Goal: Task Accomplishment & Management: Manage account settings

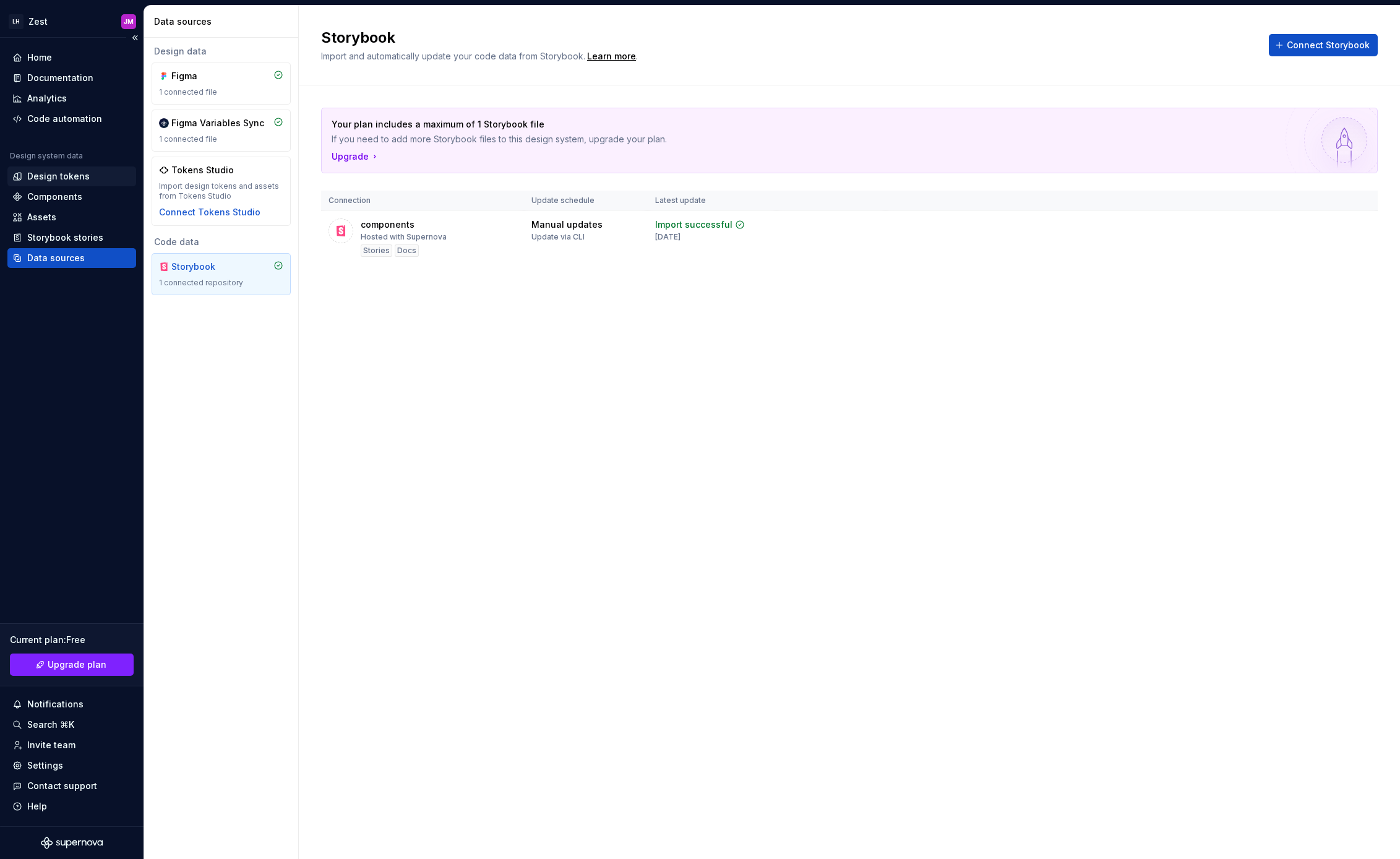
click at [69, 177] on div "Design tokens" at bounding box center [58, 176] width 63 height 13
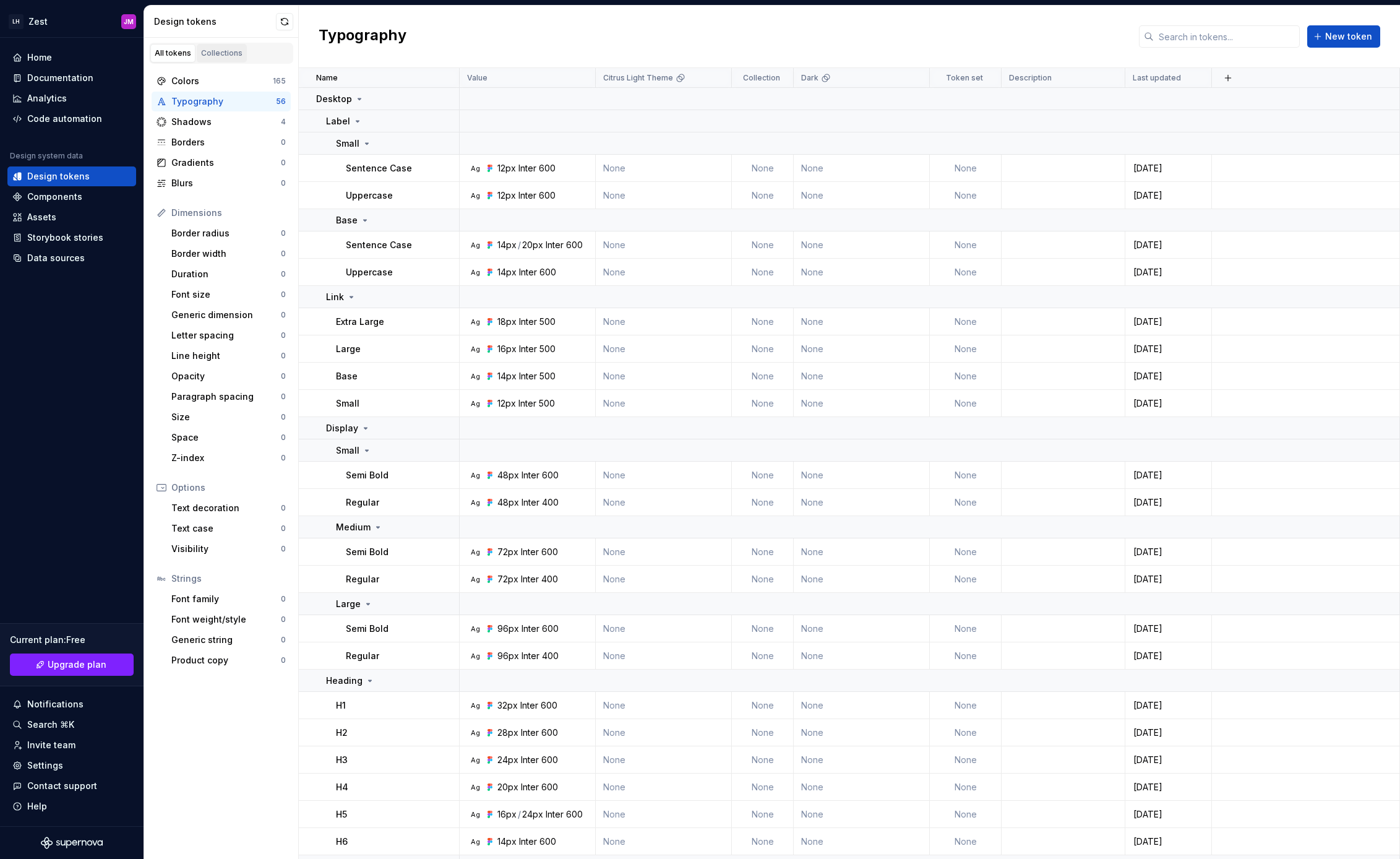
click at [210, 47] on link "Collections" at bounding box center [222, 53] width 50 height 19
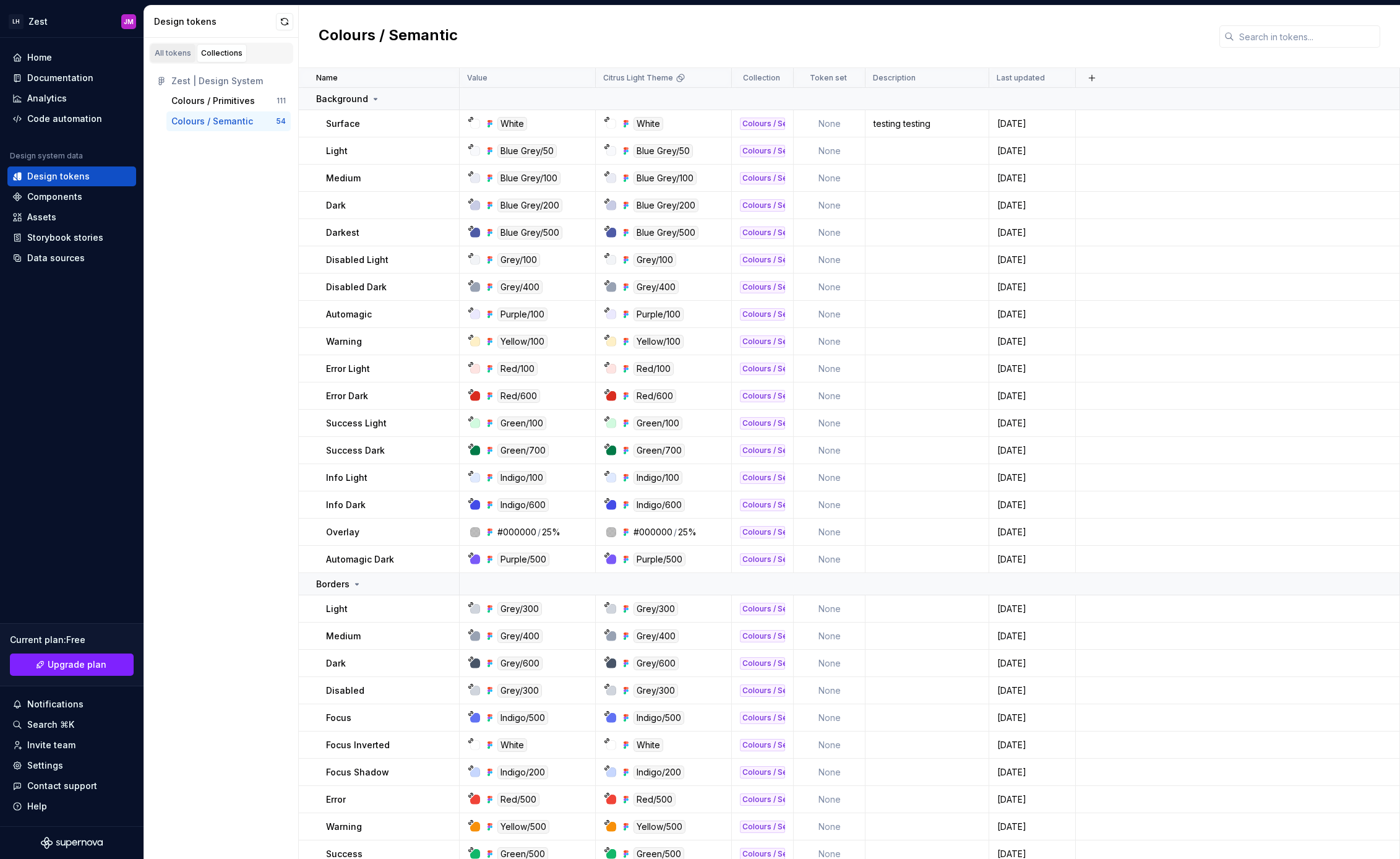
click at [176, 49] on div "All tokens" at bounding box center [173, 53] width 36 height 10
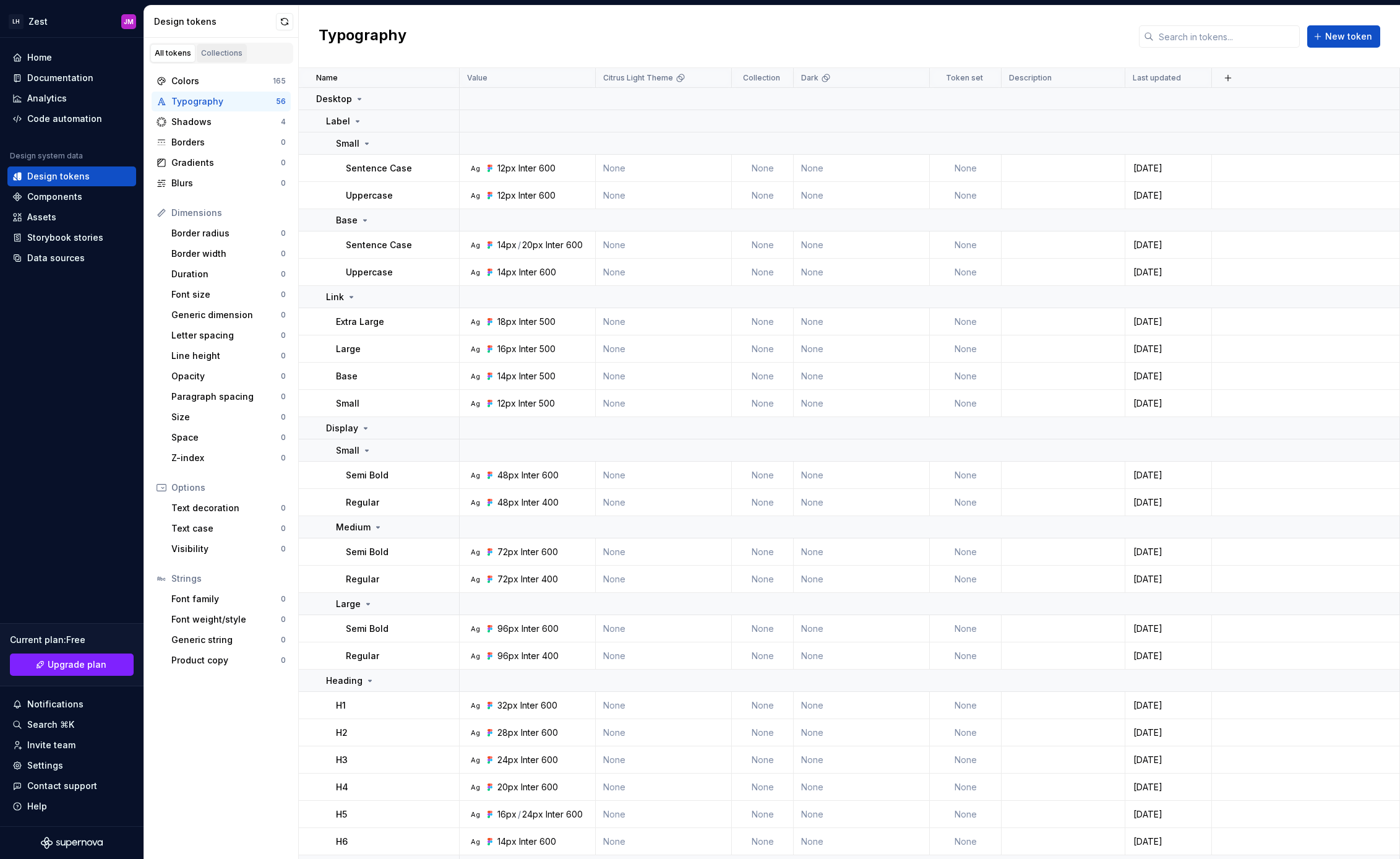
click at [214, 53] on div "Collections" at bounding box center [222, 53] width 41 height 10
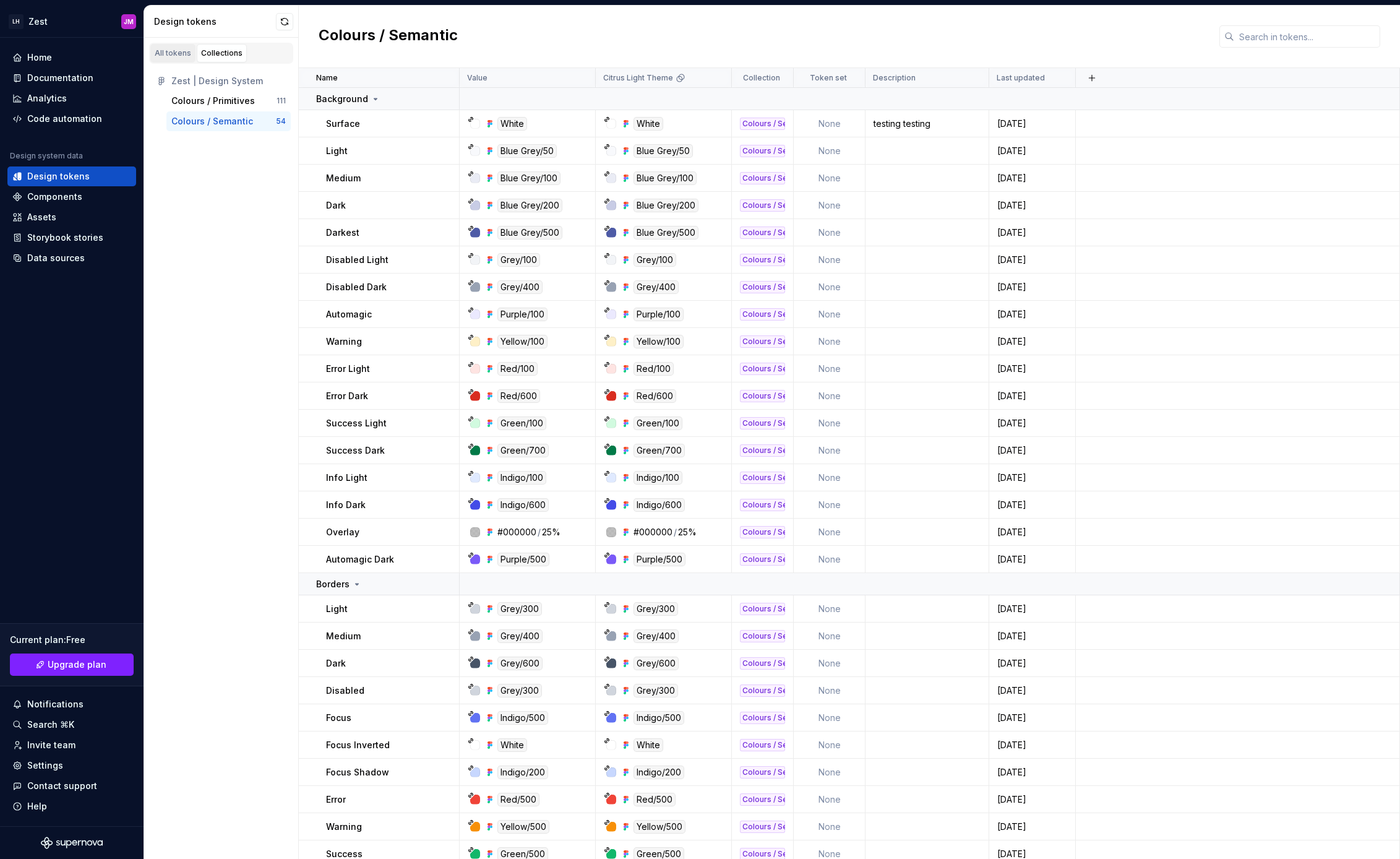
click at [184, 52] on div "All tokens" at bounding box center [173, 53] width 36 height 10
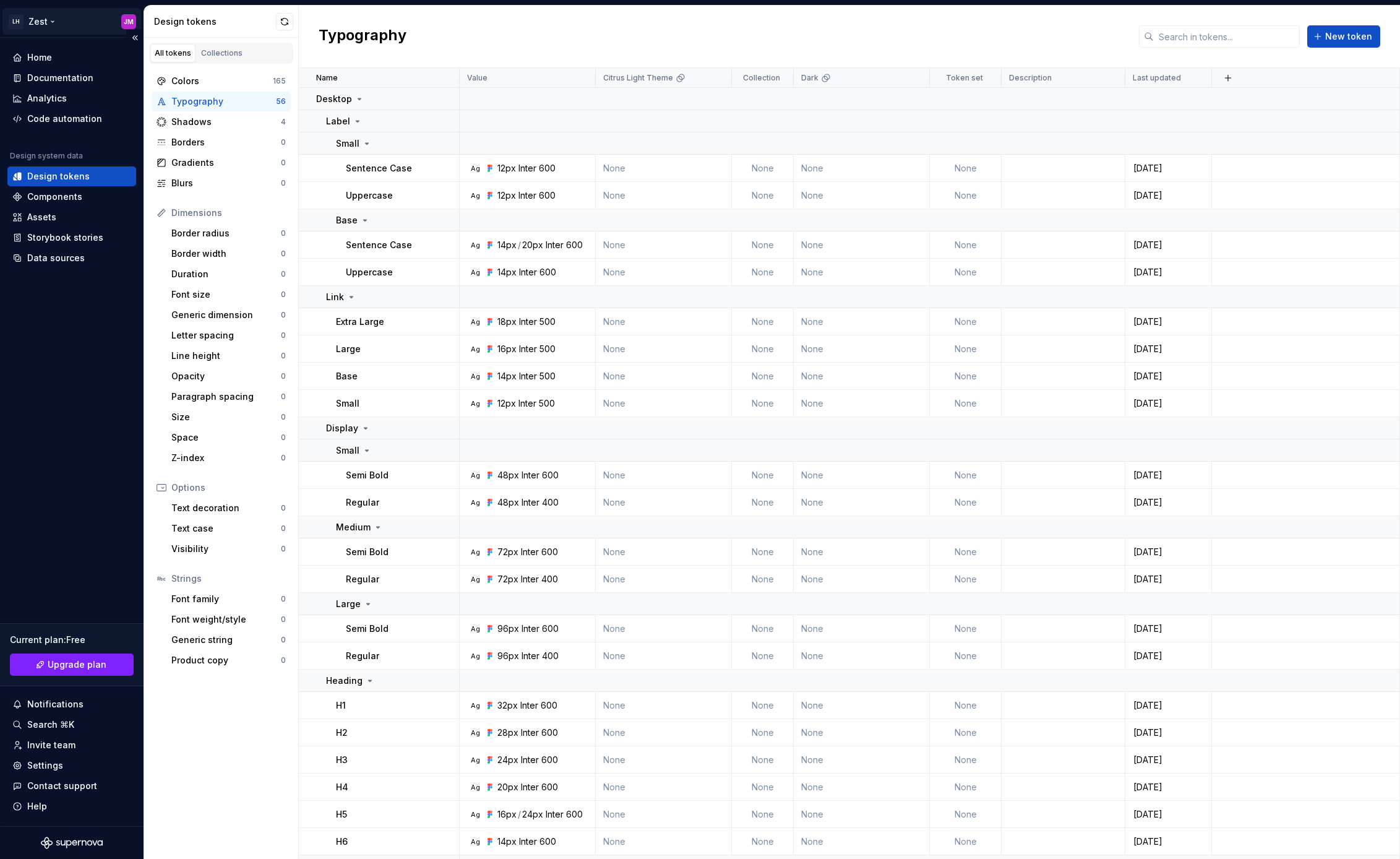
click at [129, 20] on html "LH Zest JM Home Documentation Analytics Code automation Design system data Desi…" at bounding box center [700, 430] width 1400 height 859
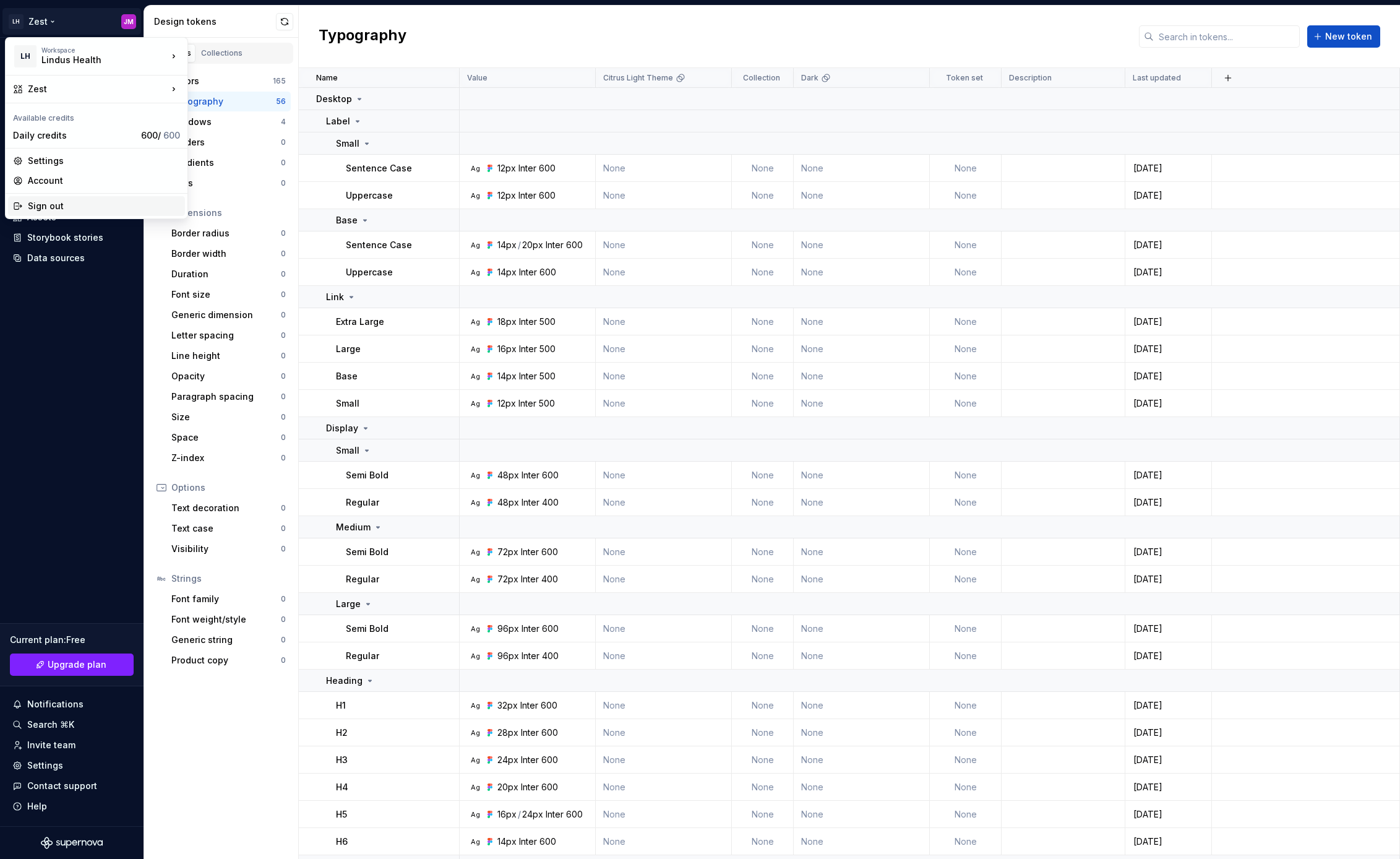
click at [61, 204] on div "Sign out" at bounding box center [103, 206] width 152 height 13
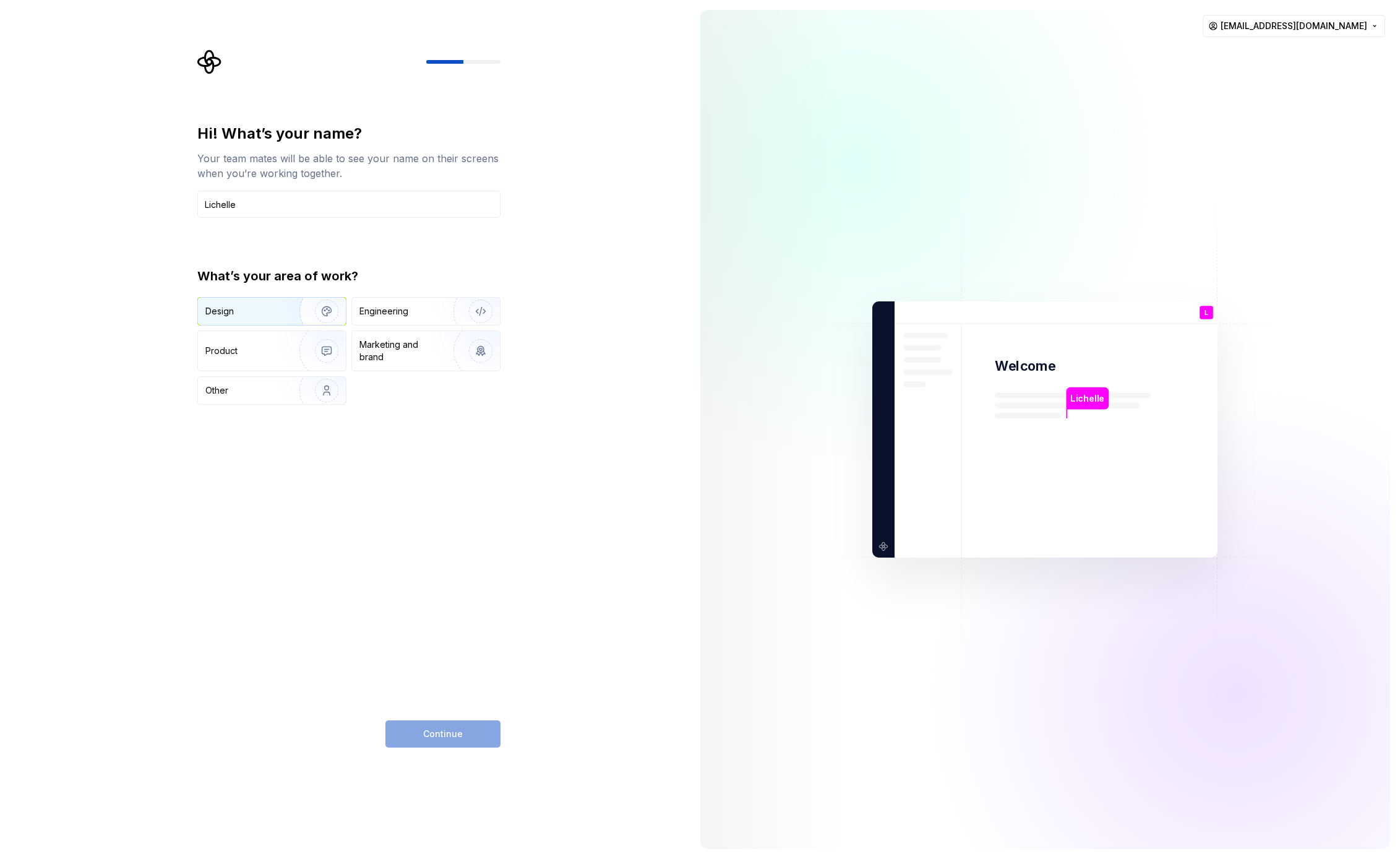
type input "Lichelle"
click at [238, 307] on div "Design" at bounding box center [245, 312] width 78 height 13
click at [458, 732] on span "Continue" at bounding box center [443, 734] width 39 height 13
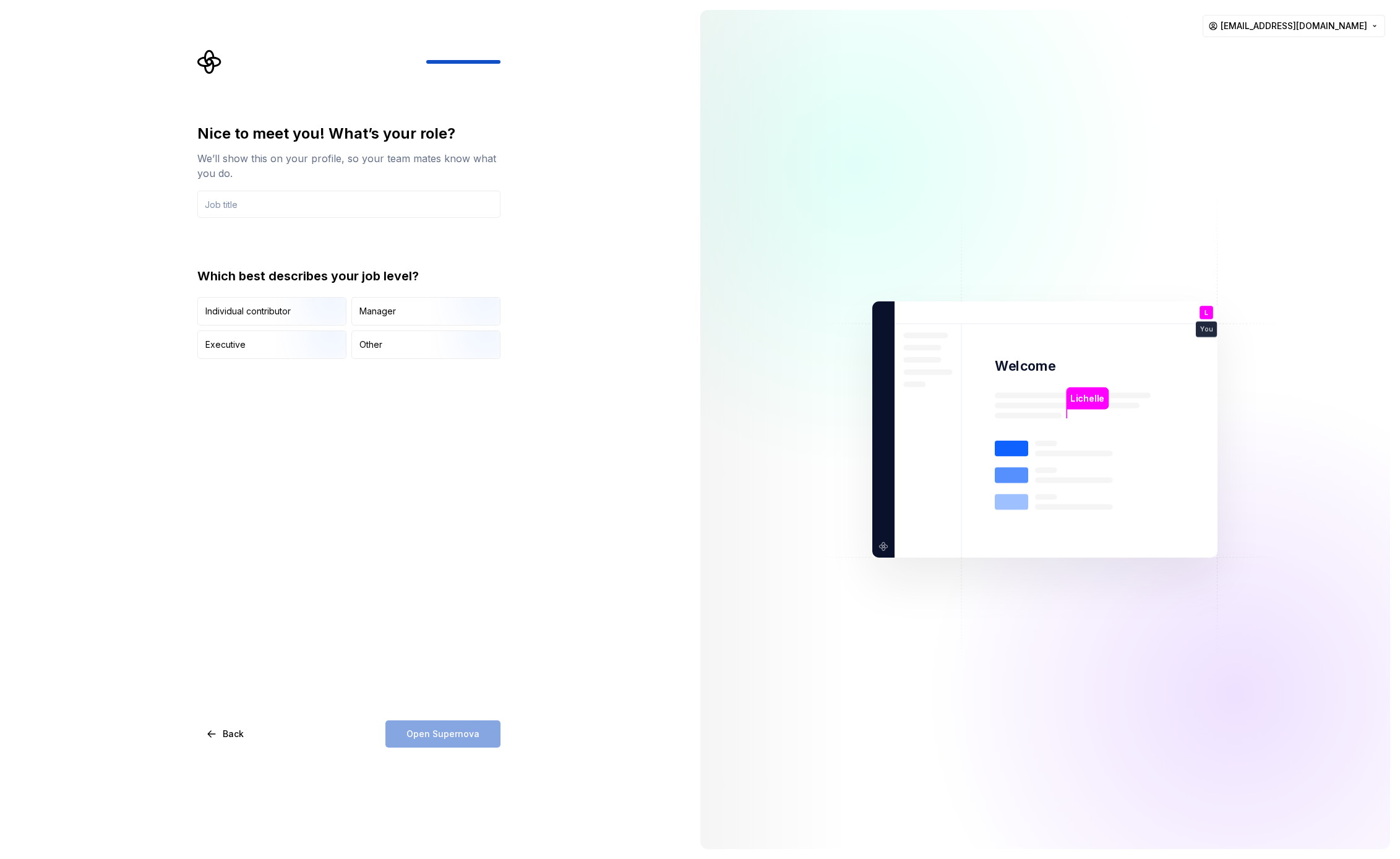
drag, startPoint x: 263, startPoint y: 319, endPoint x: 261, endPoint y: 294, distance: 25.1
click at [263, 318] on div "Individual contributor" at bounding box center [272, 311] width 148 height 27
click at [238, 208] on input "text" at bounding box center [349, 204] width 303 height 27
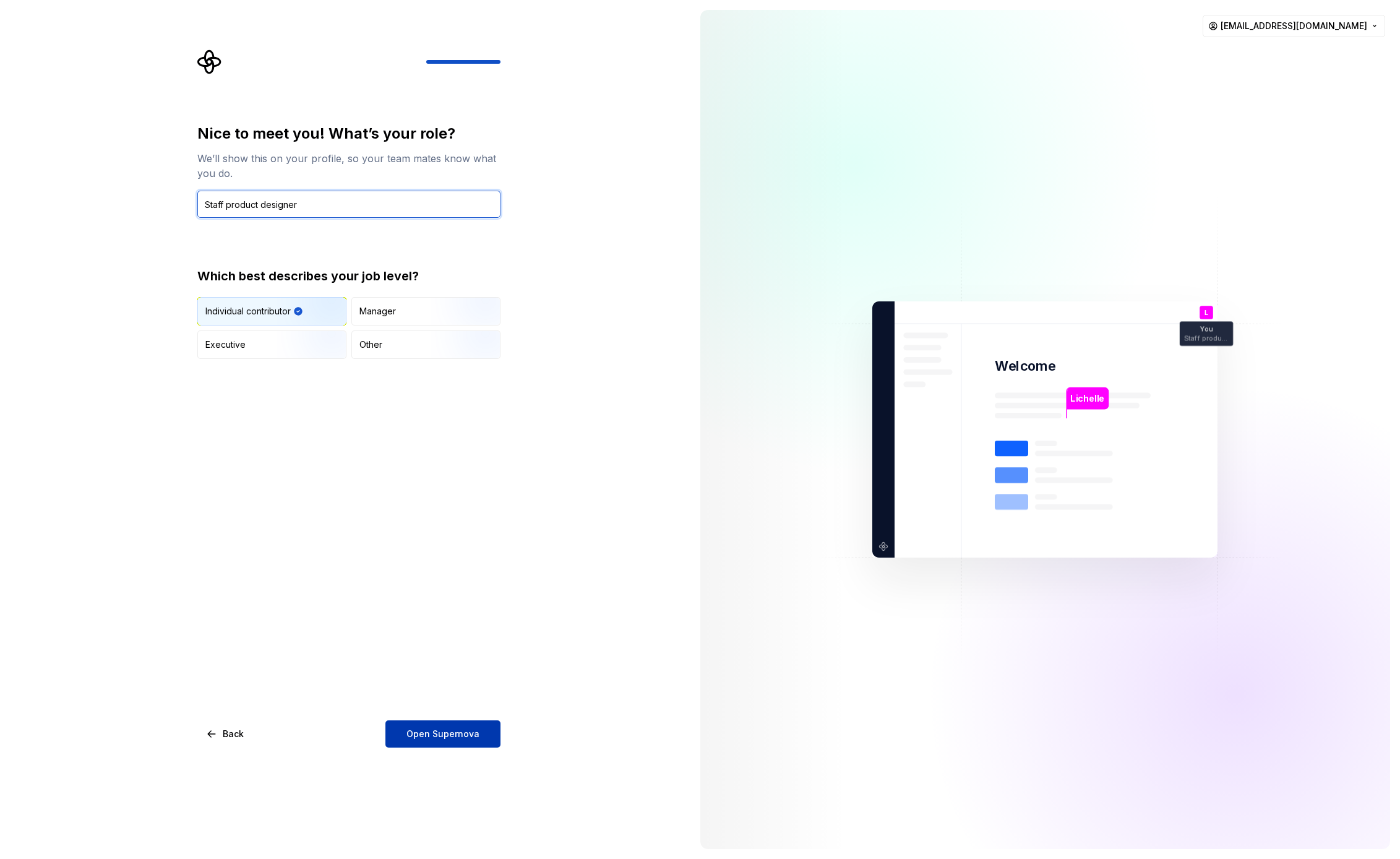
type input "Staff product designer"
click at [466, 732] on span "Open Supernova" at bounding box center [443, 734] width 73 height 13
